Goal: Ask a question

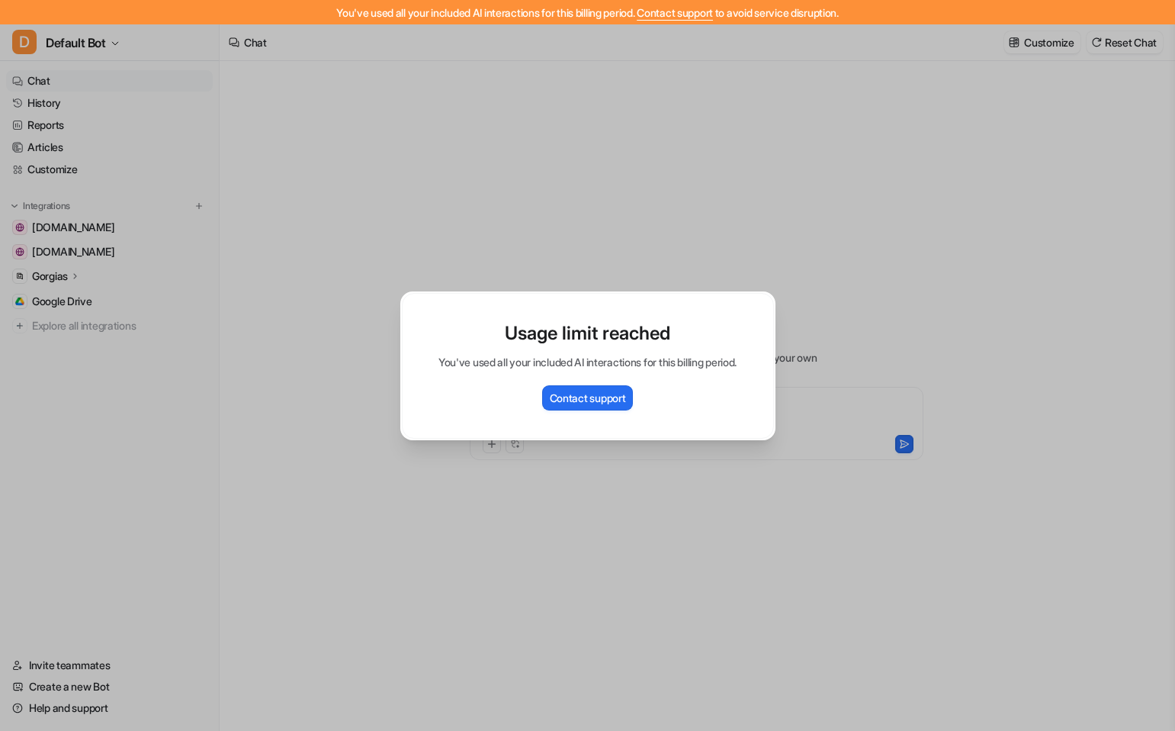
type textarea "**********"
click at [666, 248] on div "Usage limit reached You've used all your included AI interactions for this bill…" at bounding box center [588, 365] width 400 height 731
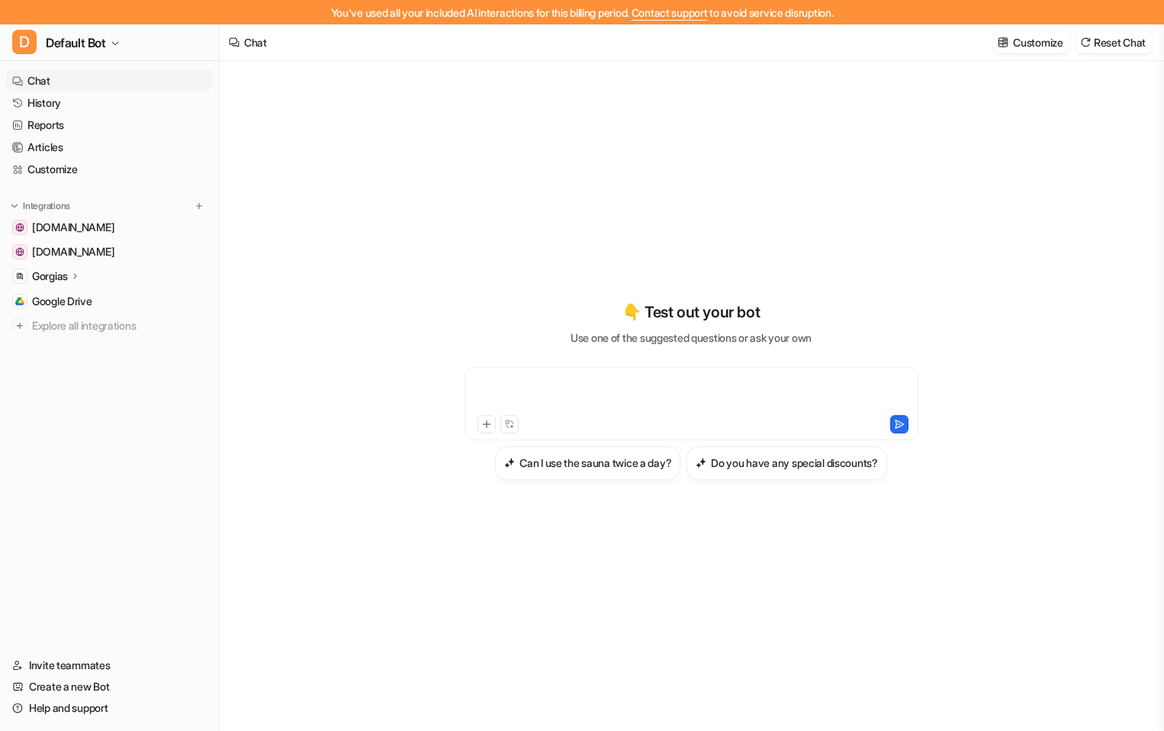
click at [617, 393] on div at bounding box center [691, 394] width 446 height 35
paste div
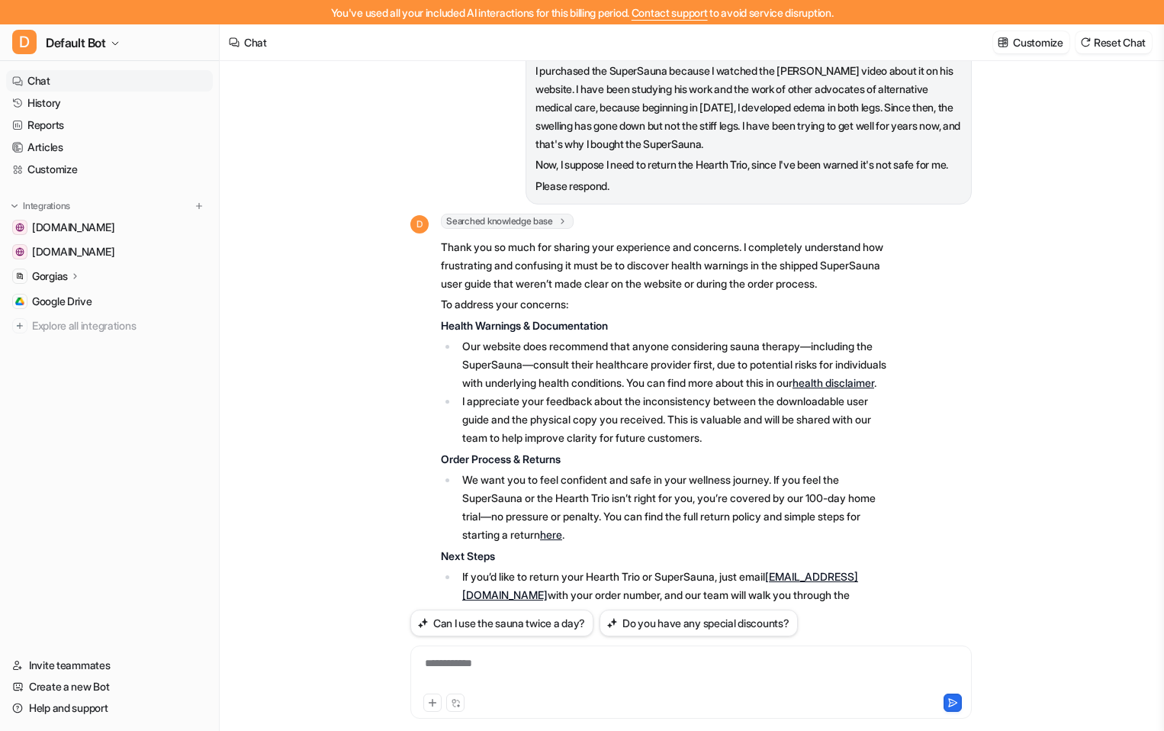
scroll to position [457, 0]
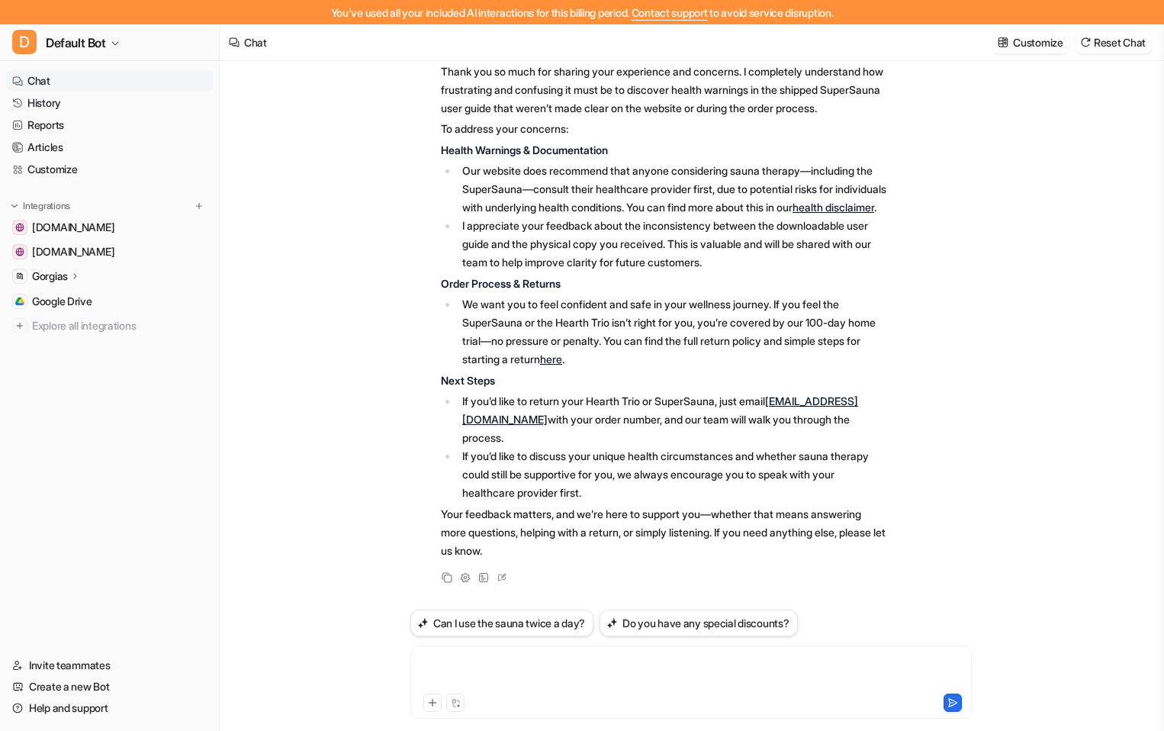
click at [613, 676] on div at bounding box center [691, 672] width 554 height 35
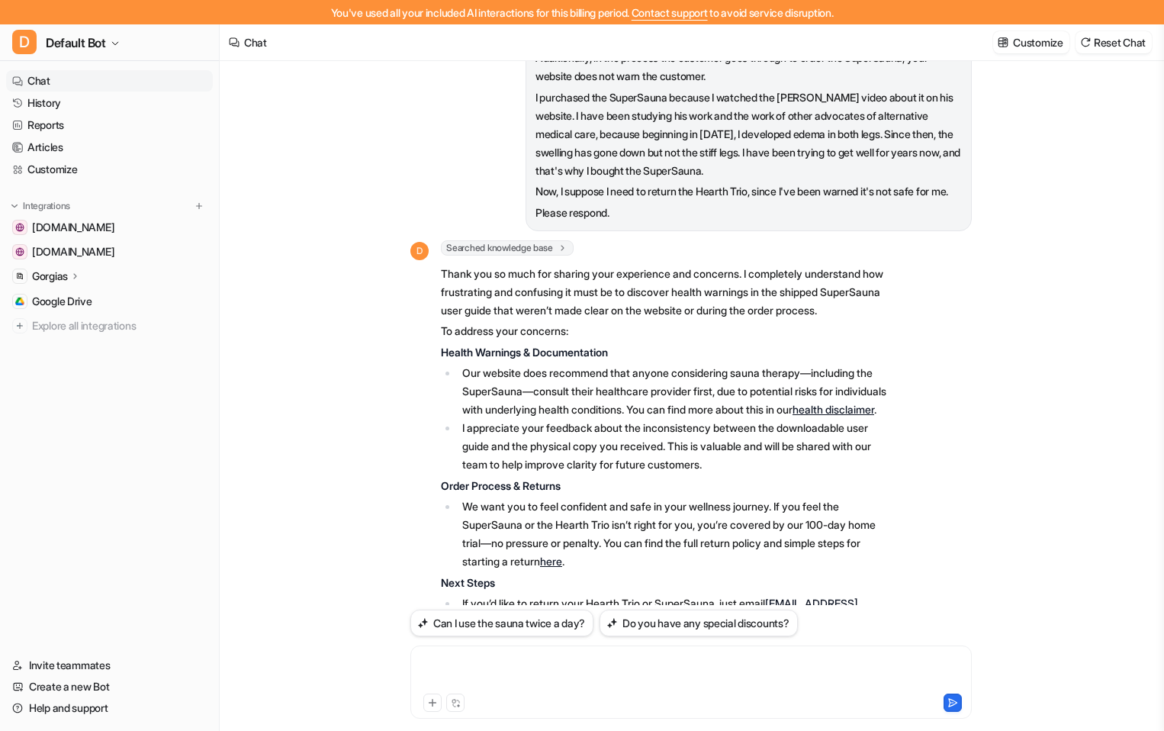
scroll to position [190, 0]
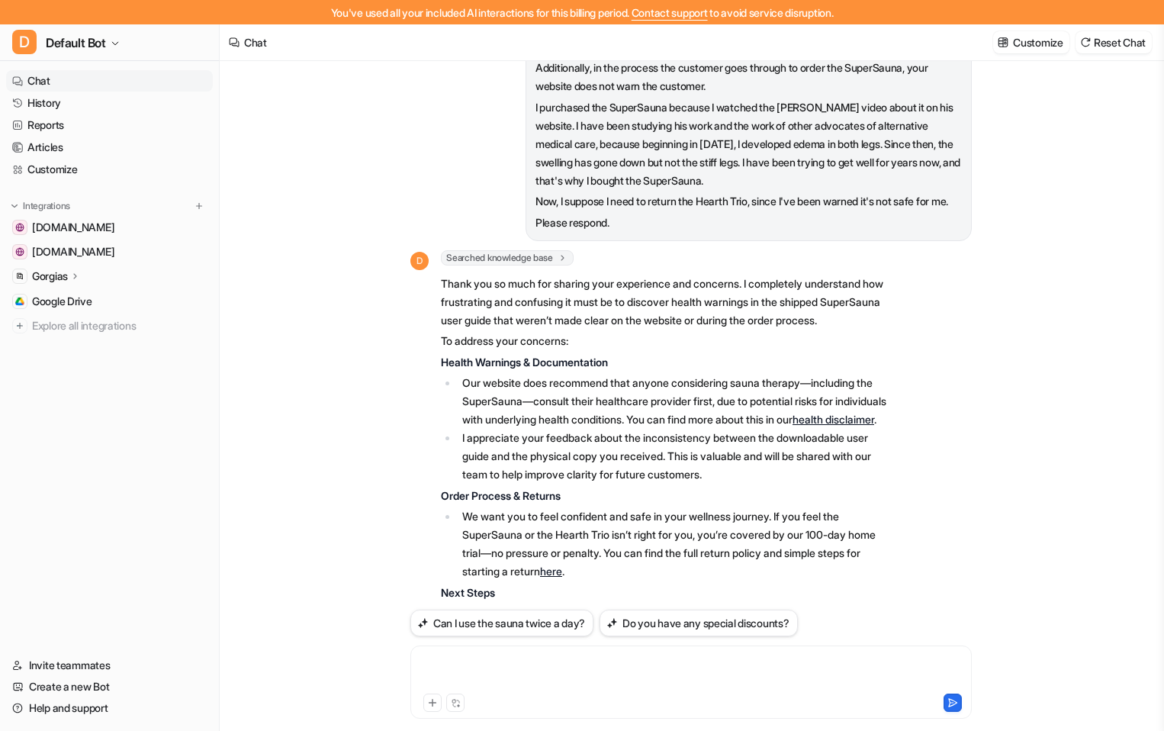
click at [853, 371] on p "Health Warnings & Documentation" at bounding box center [664, 362] width 446 height 18
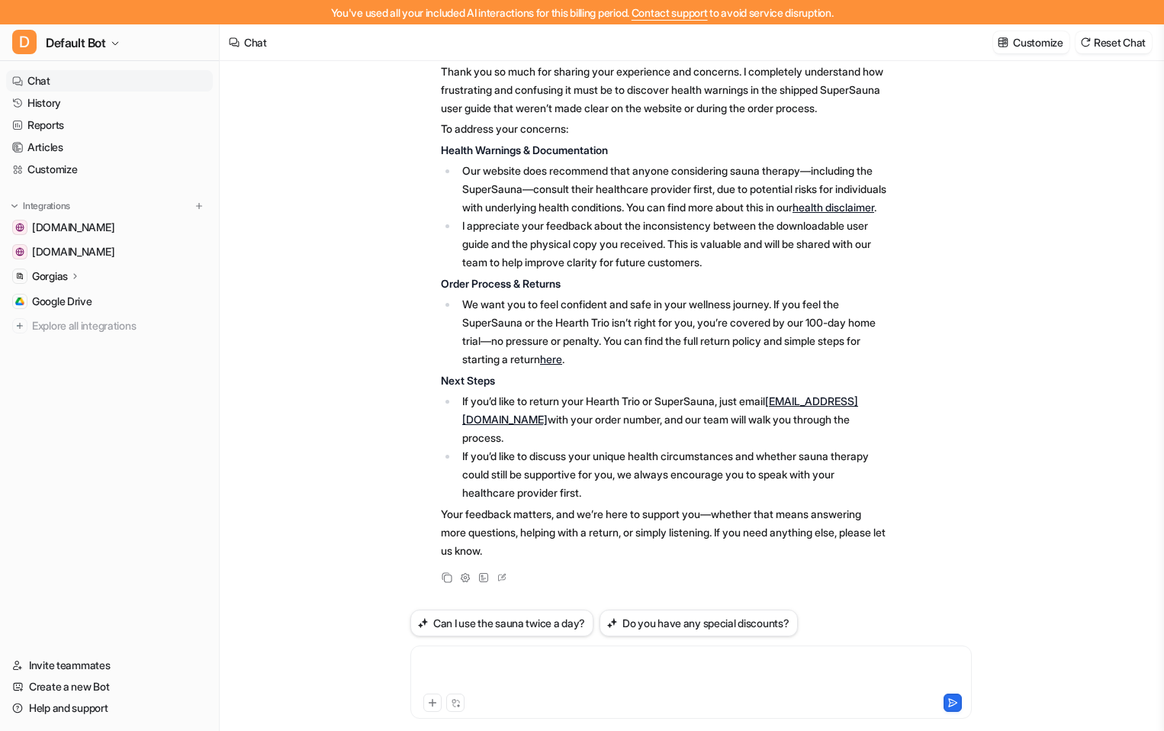
click at [568, 674] on div at bounding box center [691, 672] width 554 height 35
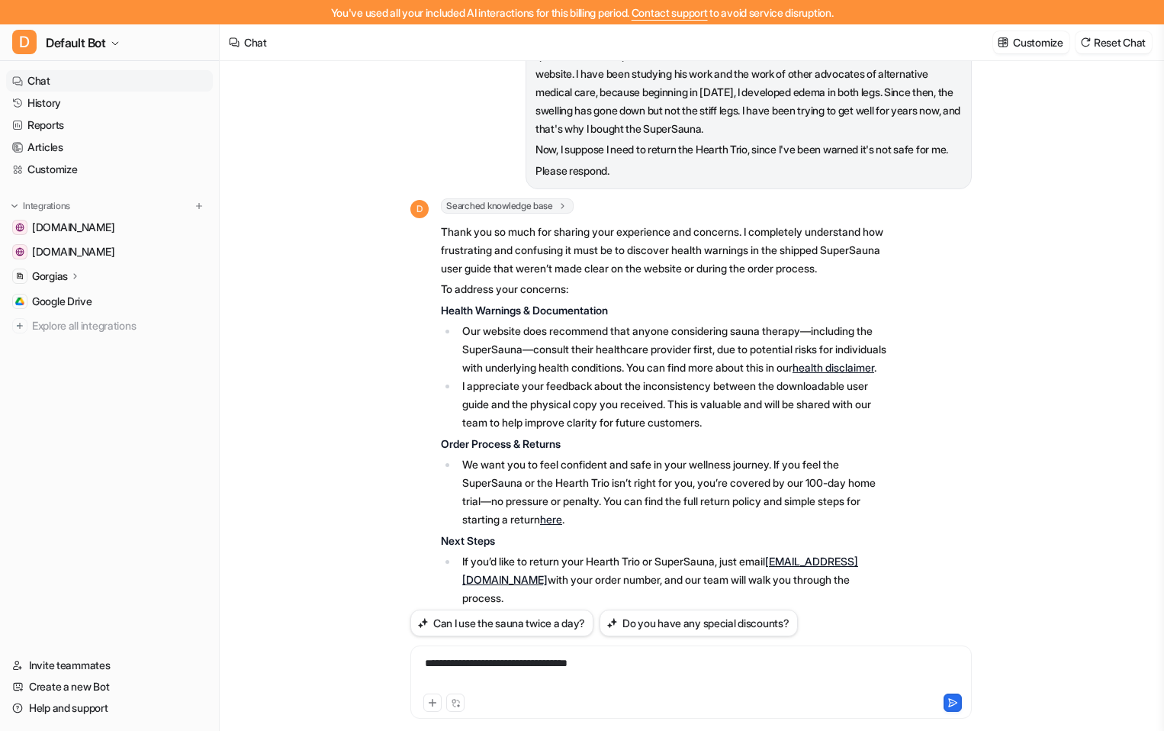
scroll to position [438, 0]
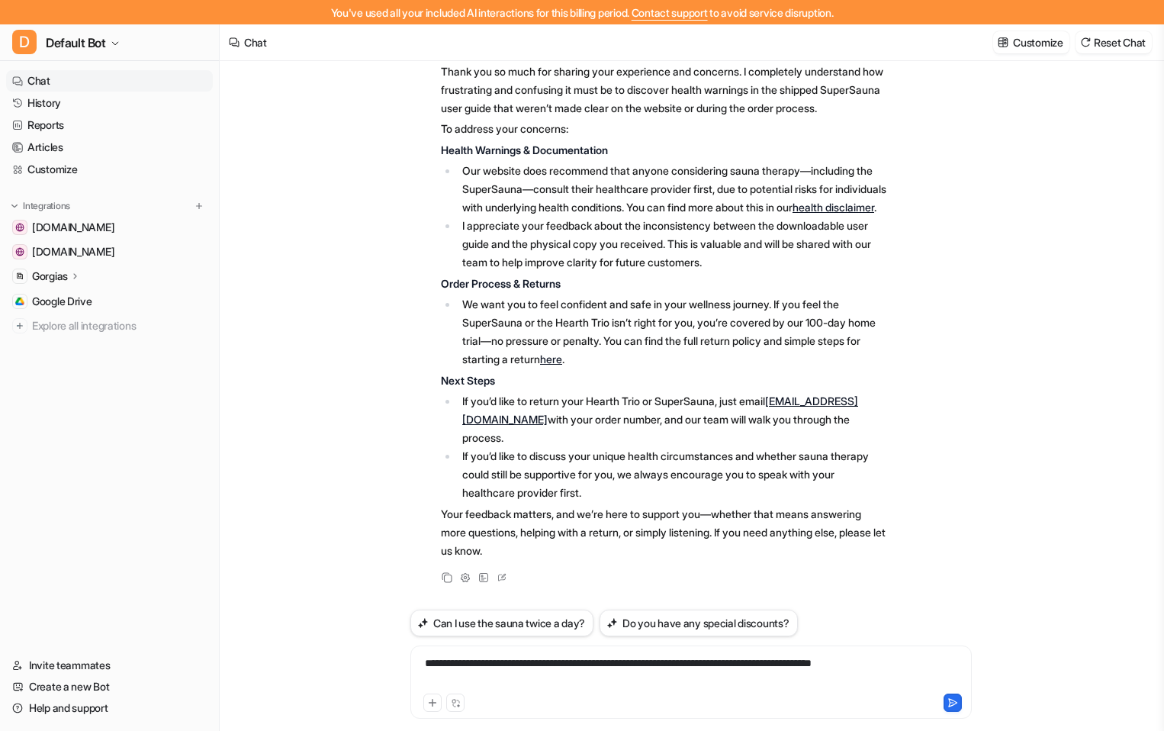
click at [767, 667] on div "**********" at bounding box center [691, 672] width 554 height 35
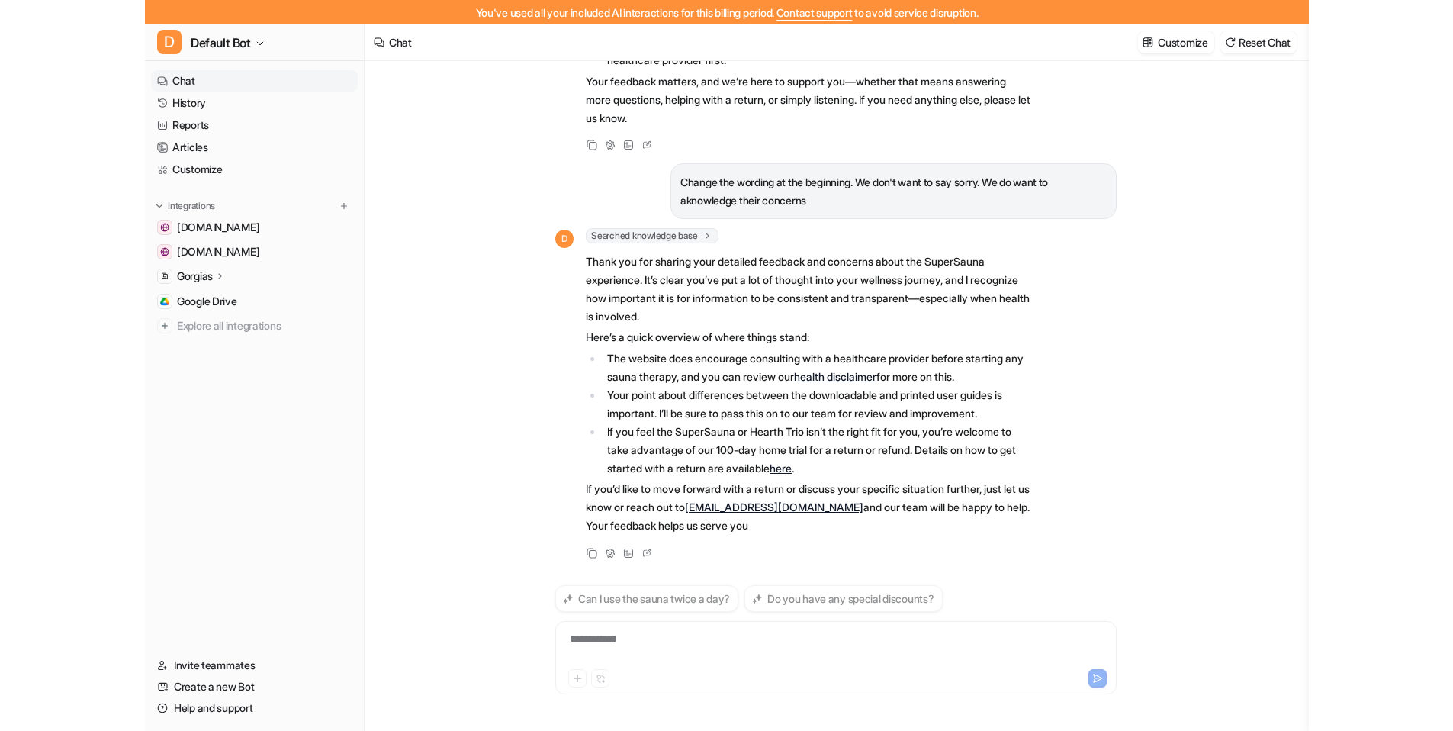
scroll to position [864, 0]
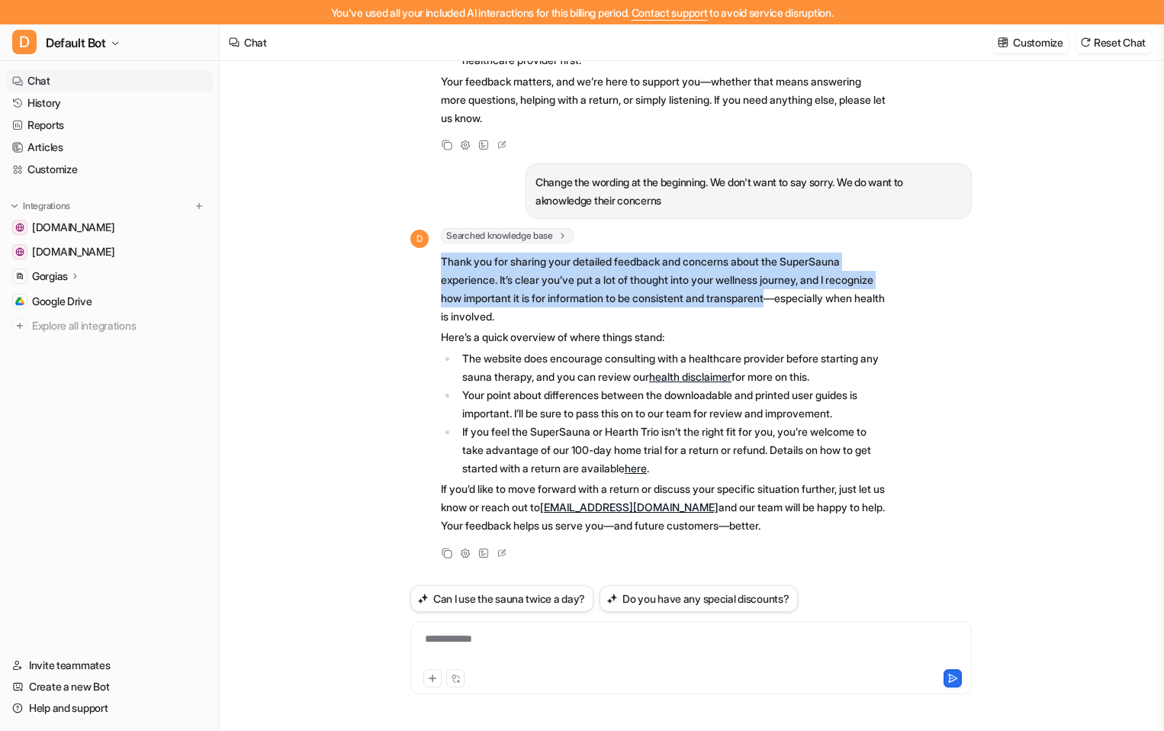
drag, startPoint x: 442, startPoint y: 259, endPoint x: 835, endPoint y: 295, distance: 395.1
click at [835, 295] on p "Thank you for sharing your detailed feedback and concerns about the SuperSauna …" at bounding box center [664, 288] width 446 height 73
copy p "Thank you for sharing your detailed feedback and concerns about the SuperSauna …"
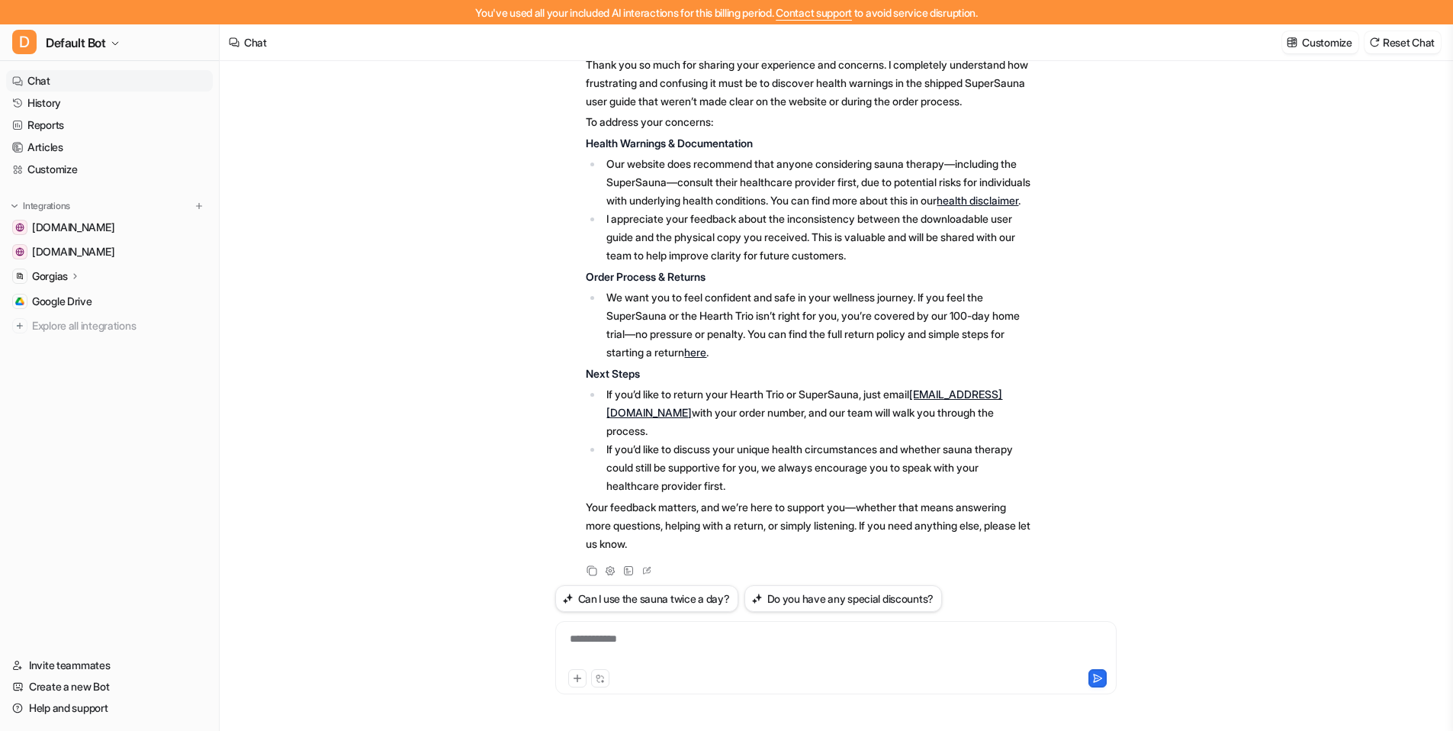
scroll to position [282, 0]
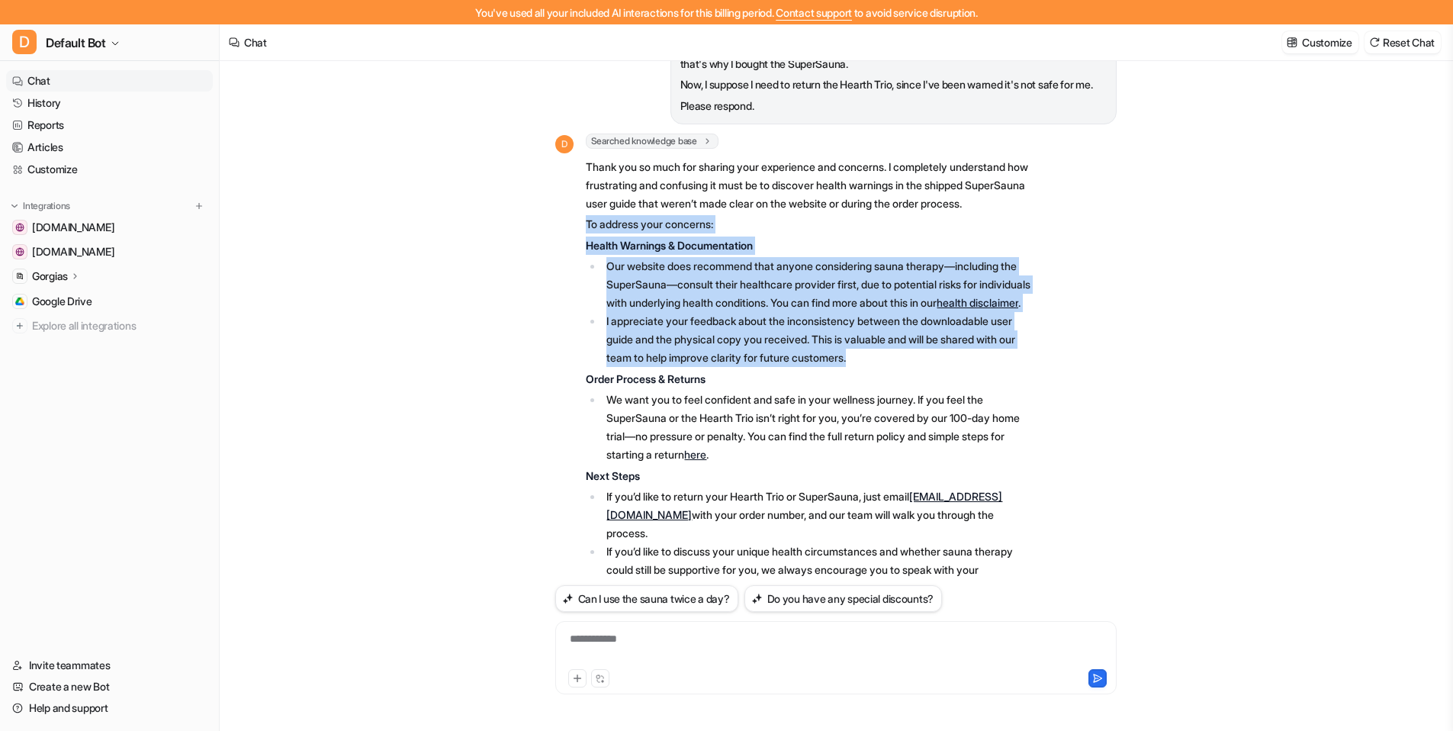
drag, startPoint x: 585, startPoint y: 277, endPoint x: 978, endPoint y: 423, distance: 419.8
click at [978, 423] on span "Thank you so much for sharing your experience and concerns. I completely unders…" at bounding box center [809, 406] width 446 height 503
copy span "To address your concerns: Health Warnings & Documentation Our website does reco…"
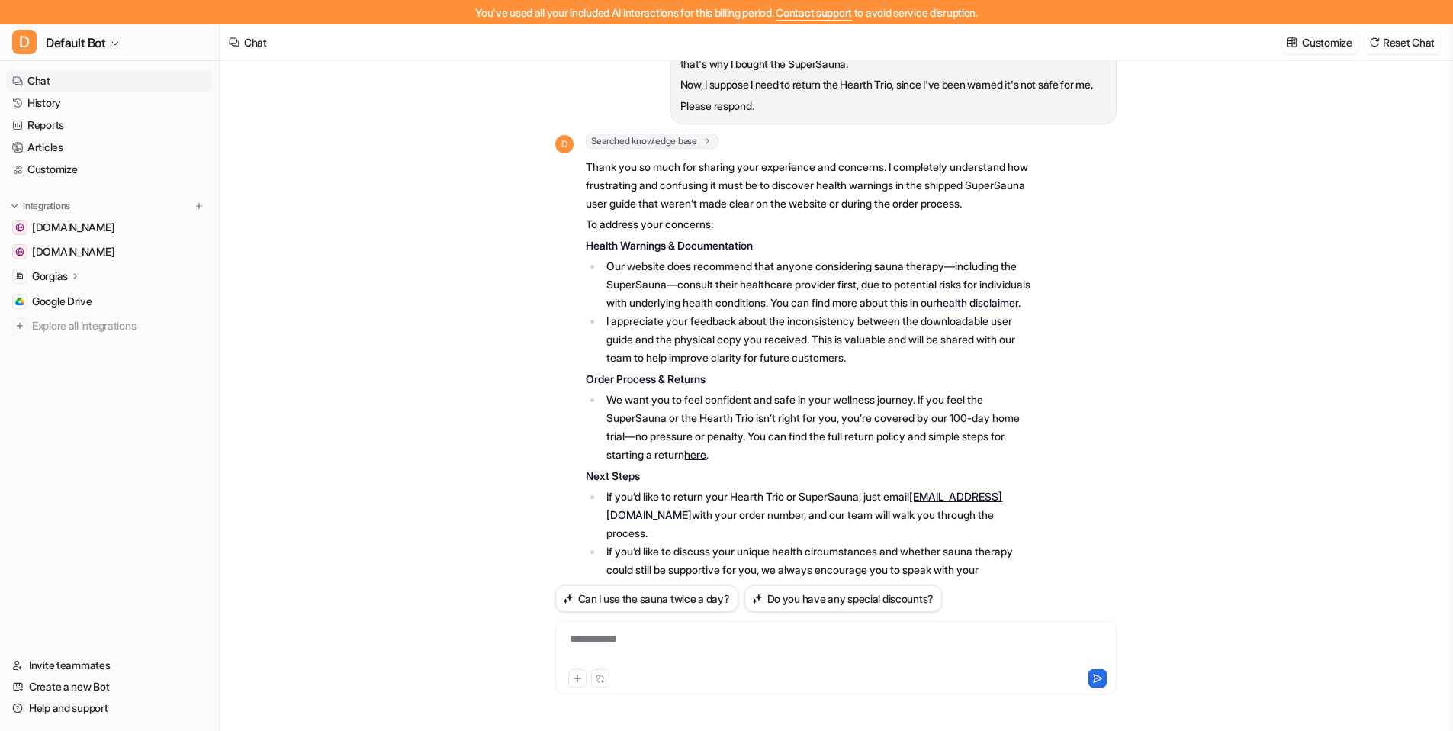
scroll to position [556, 0]
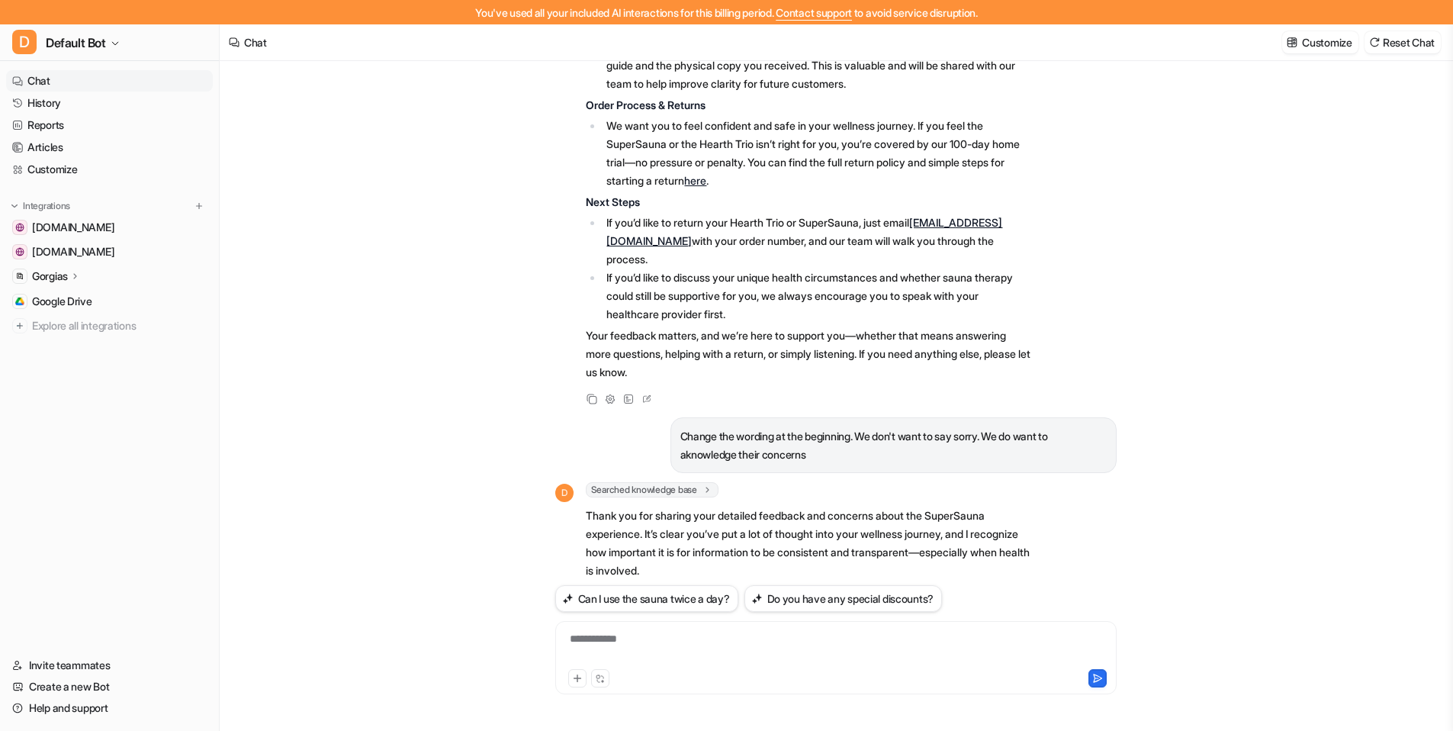
click at [846, 658] on div "**********" at bounding box center [836, 648] width 554 height 35
click at [861, 670] on div at bounding box center [971, 678] width 269 height 18
click at [835, 666] on div at bounding box center [836, 676] width 554 height 21
click at [817, 626] on div "**********" at bounding box center [835, 657] width 561 height 73
click at [764, 646] on div at bounding box center [836, 648] width 554 height 35
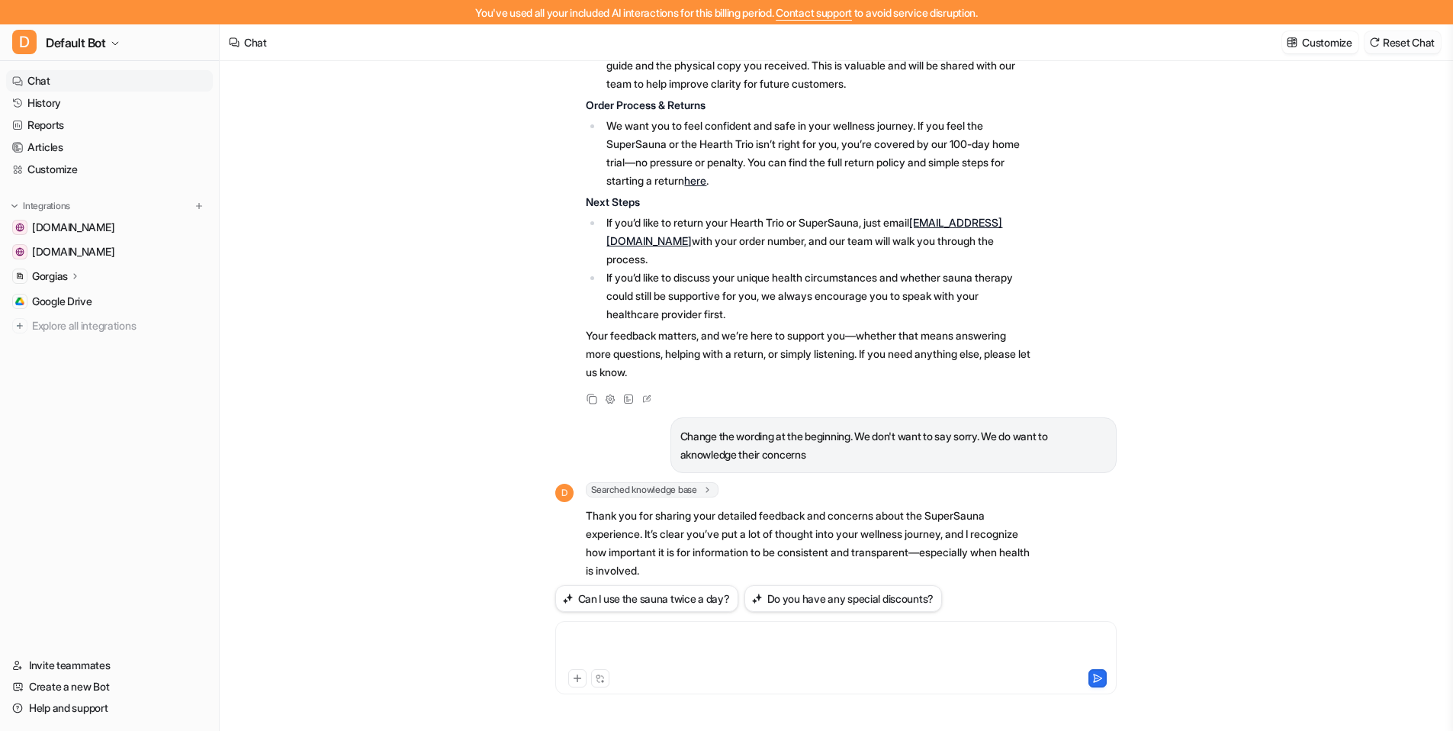
click at [1174, 40] on button "Reset Chat" at bounding box center [1402, 42] width 76 height 22
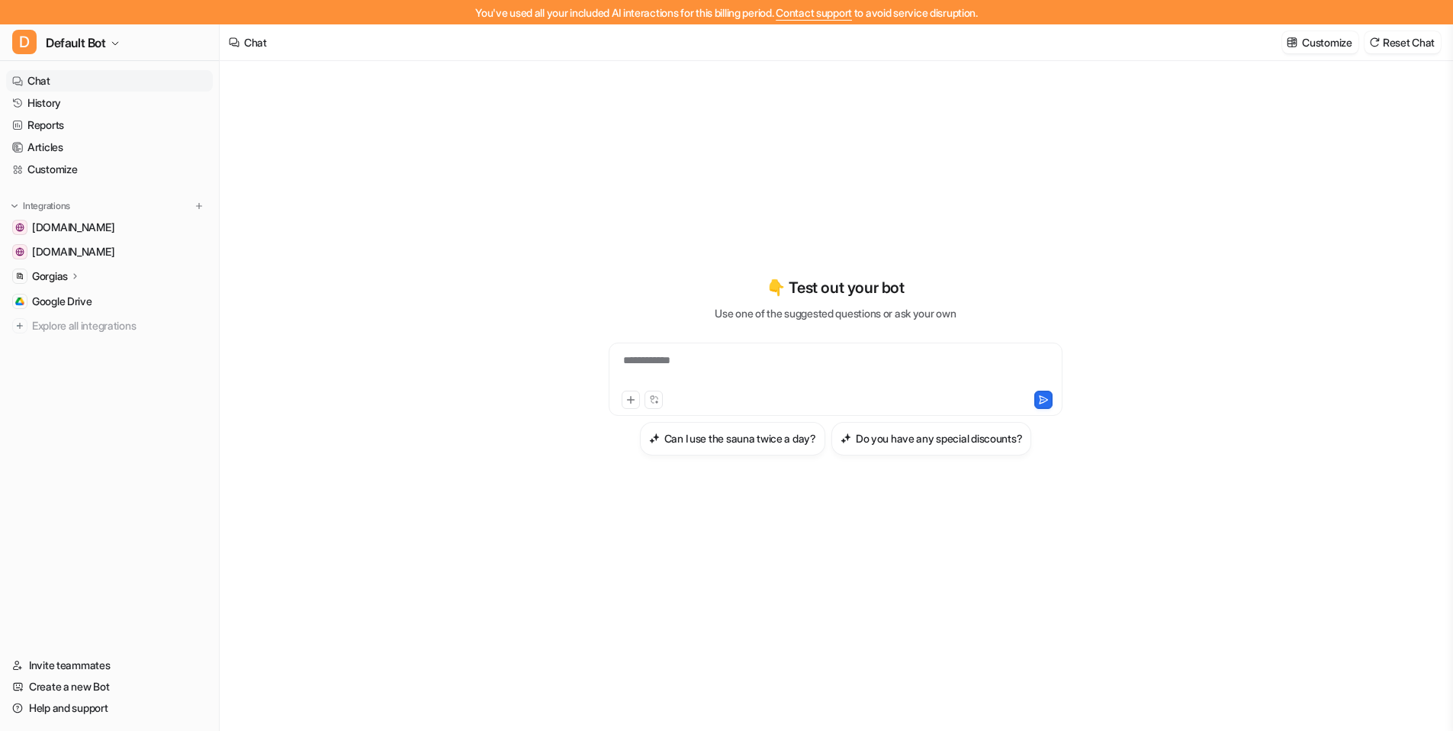
click at [827, 361] on div "**********" at bounding box center [835, 369] width 446 height 35
paste div
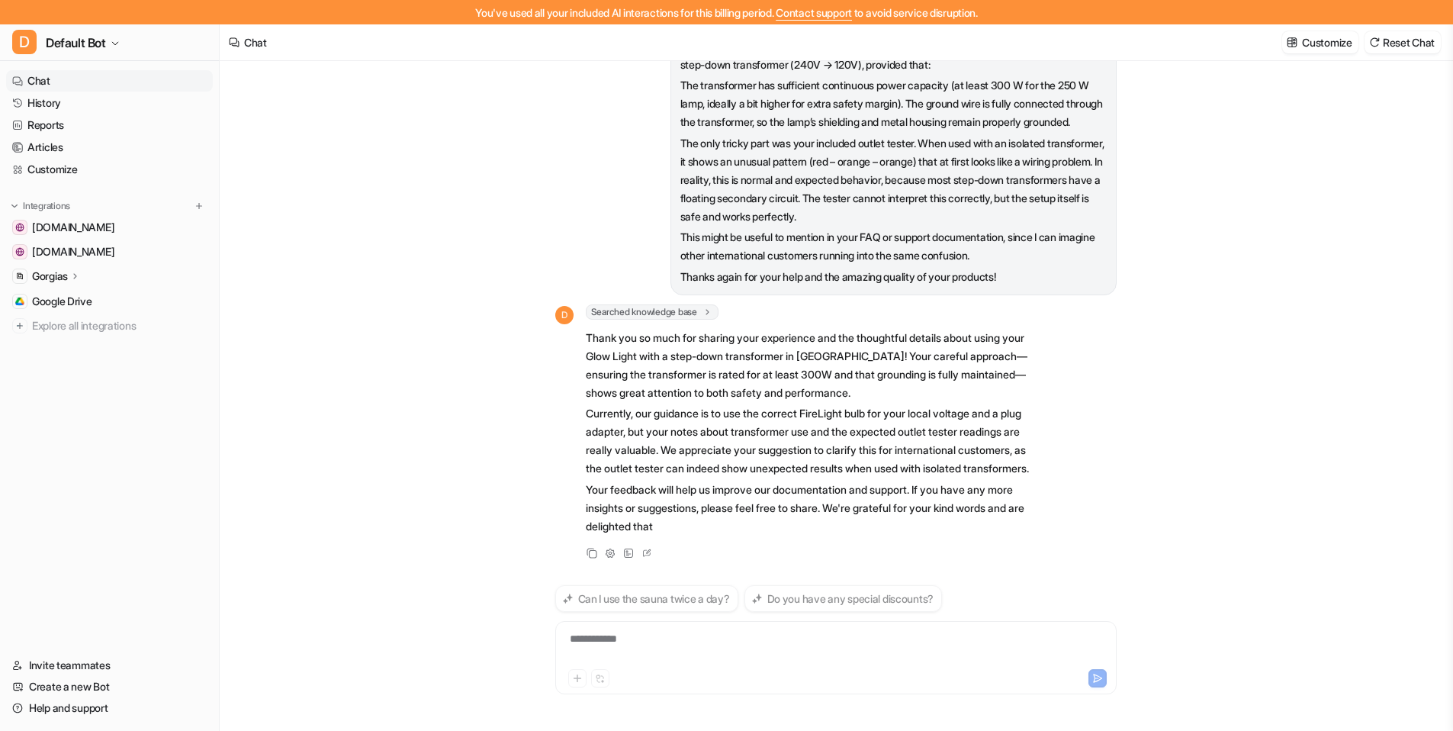
scroll to position [161, 0]
click at [1130, 447] on div "Thank you so much for your support and quick responses regarding my Glow lamp. …" at bounding box center [836, 384] width 1232 height 694
